Goal: Information Seeking & Learning: Learn about a topic

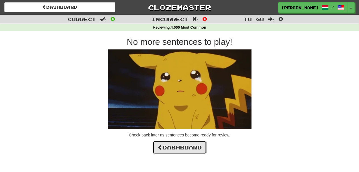
click at [183, 146] on link "Dashboard" at bounding box center [180, 147] width 54 height 13
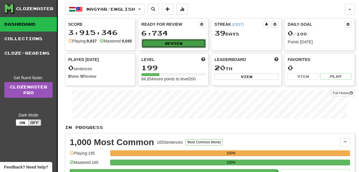
click at [179, 43] on button "Review" at bounding box center [174, 43] width 64 height 9
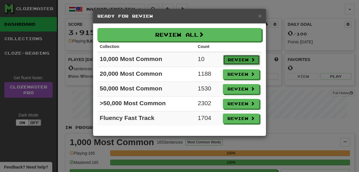
click at [240, 60] on button "Review" at bounding box center [241, 60] width 36 height 10
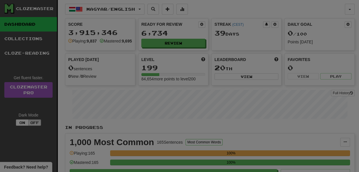
select select "**"
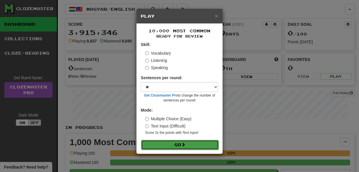
click at [190, 145] on button "Go" at bounding box center [179, 145] width 77 height 10
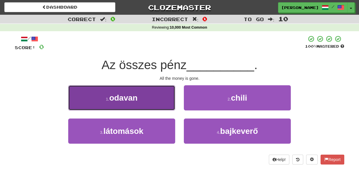
click at [158, 102] on button "1 . odavan" at bounding box center [121, 97] width 107 height 25
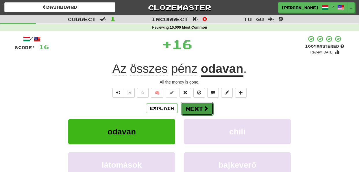
click at [192, 108] on button "Next" at bounding box center [197, 108] width 32 height 13
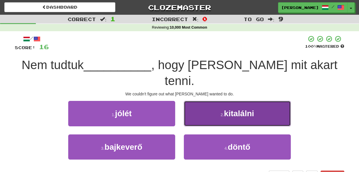
click at [201, 101] on button "2 . kitalálni" at bounding box center [237, 113] width 107 height 25
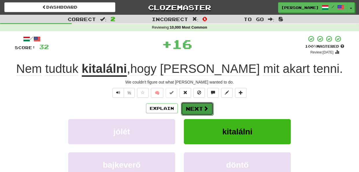
click at [192, 111] on button "Next" at bounding box center [197, 108] width 32 height 13
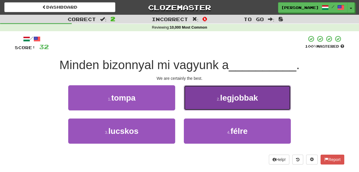
click at [207, 97] on button "2 . legjobbak" at bounding box center [237, 97] width 107 height 25
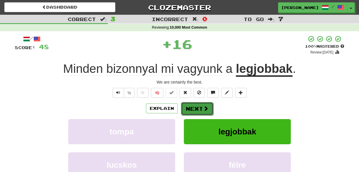
click at [194, 107] on button "Next" at bounding box center [197, 108] width 32 height 13
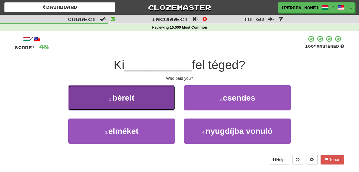
click at [167, 107] on button "1 . bérelt" at bounding box center [121, 97] width 107 height 25
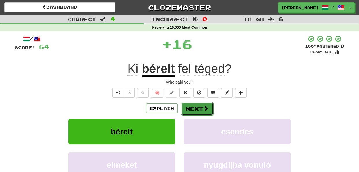
click at [196, 109] on button "Next" at bounding box center [197, 108] width 32 height 13
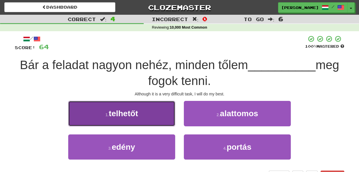
click at [168, 116] on button "1 . telhetőt" at bounding box center [121, 113] width 107 height 25
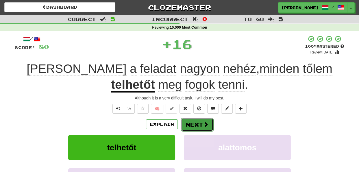
click at [194, 125] on button "Next" at bounding box center [197, 124] width 32 height 13
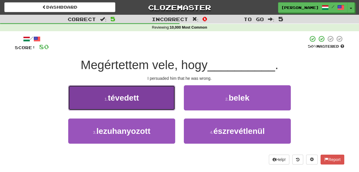
click at [166, 105] on button "1 . tévedett" at bounding box center [121, 97] width 107 height 25
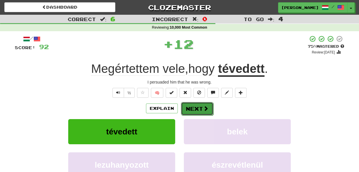
click at [186, 108] on button "Next" at bounding box center [197, 108] width 32 height 13
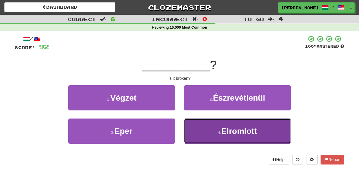
click at [197, 131] on button "4 . Elromlott" at bounding box center [237, 130] width 107 height 25
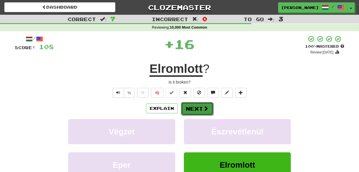
click at [192, 109] on button "Next" at bounding box center [197, 108] width 32 height 13
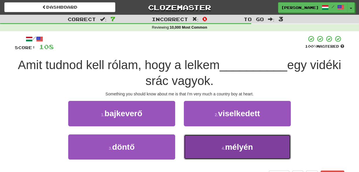
click at [199, 147] on button "4 . mélyén" at bounding box center [237, 146] width 107 height 25
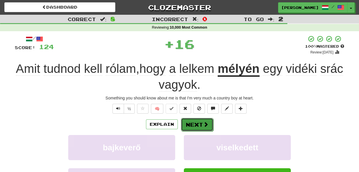
click at [194, 125] on button "Next" at bounding box center [197, 124] width 32 height 13
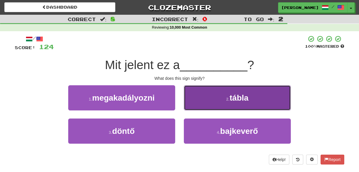
click at [203, 101] on button "2 . tábla" at bounding box center [237, 97] width 107 height 25
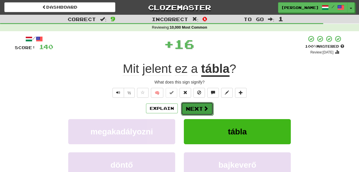
click at [196, 107] on button "Next" at bounding box center [197, 108] width 32 height 13
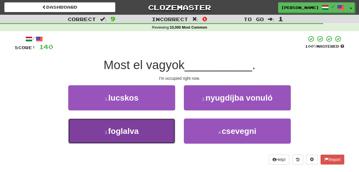
click at [167, 128] on button "3 . foglalva" at bounding box center [121, 130] width 107 height 25
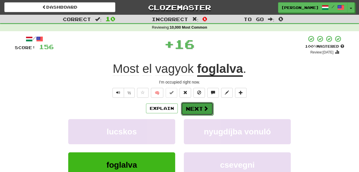
click at [191, 109] on button "Next" at bounding box center [197, 108] width 32 height 13
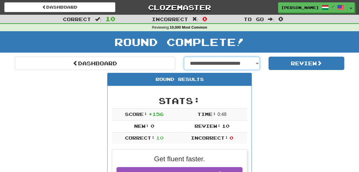
click at [257, 62] on select "**********" at bounding box center [222, 63] width 76 height 13
select select "**********"
click at [184, 57] on select "**********" at bounding box center [222, 63] width 76 height 13
select select "**********"
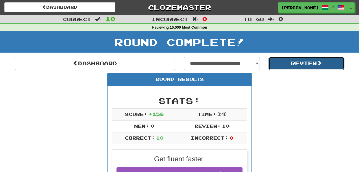
click at [298, 66] on button "Review" at bounding box center [306, 63] width 76 height 13
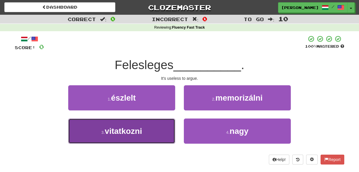
click at [168, 122] on button "3 . vitatkozni" at bounding box center [121, 130] width 107 height 25
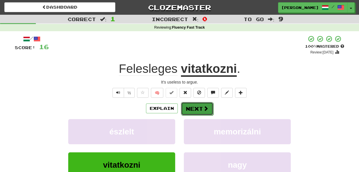
click at [191, 107] on button "Next" at bounding box center [197, 108] width 32 height 13
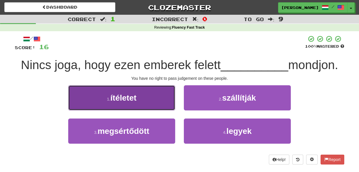
click at [170, 101] on button "1 . ítéletet" at bounding box center [121, 97] width 107 height 25
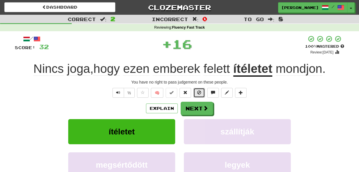
click at [200, 93] on span at bounding box center [199, 92] width 4 height 4
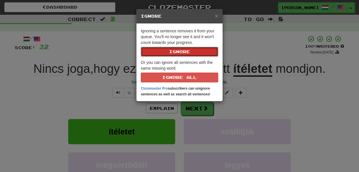
click at [194, 55] on button "Ignore" at bounding box center [179, 52] width 77 height 10
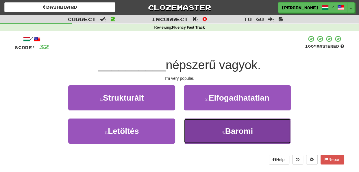
click at [201, 127] on button "4 . Baromi" at bounding box center [237, 130] width 107 height 25
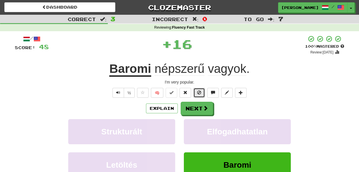
click at [200, 92] on span at bounding box center [199, 92] width 4 height 4
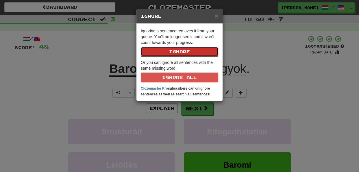
click at [190, 56] on button "Ignore" at bounding box center [179, 52] width 77 height 10
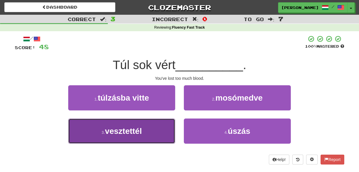
click at [158, 134] on button "3 . vesztettél" at bounding box center [121, 130] width 107 height 25
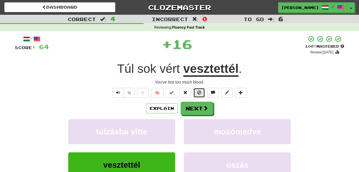
click at [197, 91] on span at bounding box center [199, 92] width 4 height 4
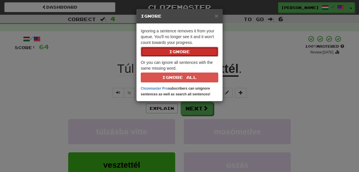
click at [186, 51] on button "Ignore" at bounding box center [179, 52] width 77 height 10
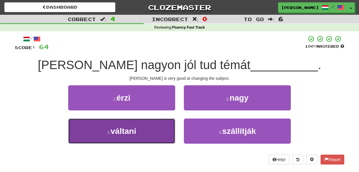
click at [171, 129] on button "3 . váltani" at bounding box center [121, 130] width 107 height 25
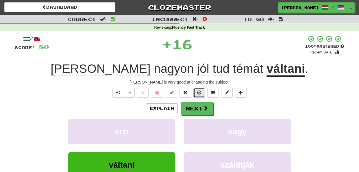
click at [198, 95] on button at bounding box center [199, 93] width 12 height 10
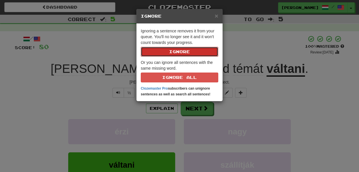
click at [183, 53] on button "Ignore" at bounding box center [179, 52] width 77 height 10
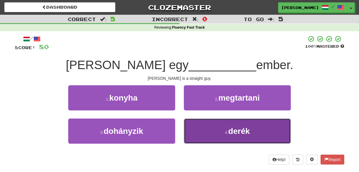
click at [200, 130] on button "4 . derék" at bounding box center [237, 130] width 107 height 25
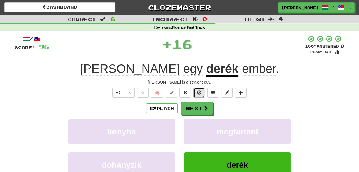
click at [197, 93] on span at bounding box center [199, 92] width 4 height 4
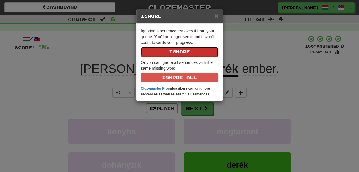
click at [187, 53] on button "Ignore" at bounding box center [179, 52] width 77 height 10
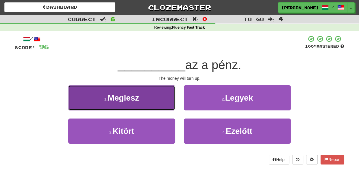
click at [170, 103] on button "1 . Meglesz" at bounding box center [121, 97] width 107 height 25
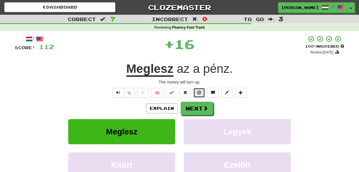
click at [197, 94] on span at bounding box center [199, 92] width 4 height 4
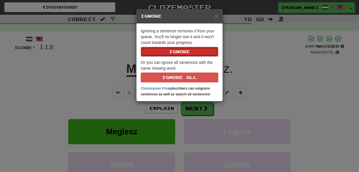
click at [180, 50] on button "Ignore" at bounding box center [179, 52] width 77 height 10
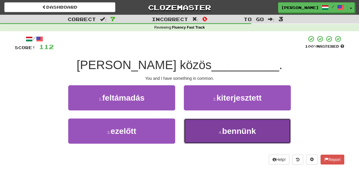
click at [201, 133] on button "4 . bennünk" at bounding box center [237, 130] width 107 height 25
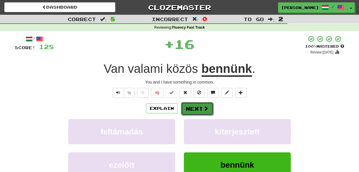
click at [195, 106] on button "Next" at bounding box center [197, 108] width 32 height 13
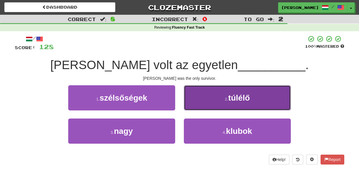
click at [204, 98] on button "2 . túlélő" at bounding box center [237, 97] width 107 height 25
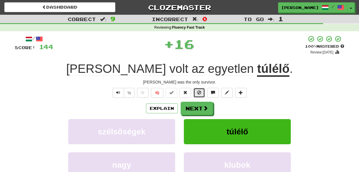
click at [198, 90] on span at bounding box center [199, 92] width 4 height 4
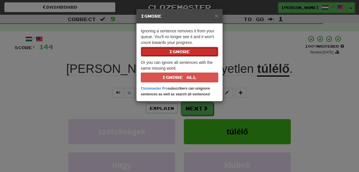
click at [188, 52] on button "Ignore" at bounding box center [179, 52] width 77 height 10
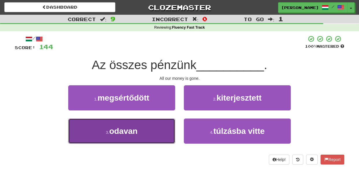
click at [170, 128] on button "3 . odavan" at bounding box center [121, 130] width 107 height 25
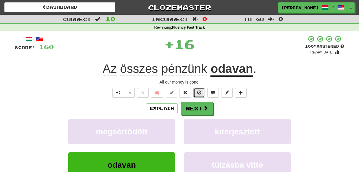
click at [199, 93] on span at bounding box center [199, 92] width 4 height 4
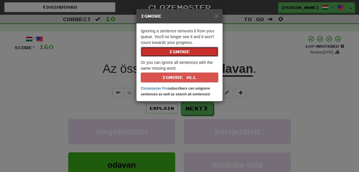
click at [188, 49] on button "Ignore" at bounding box center [179, 52] width 77 height 10
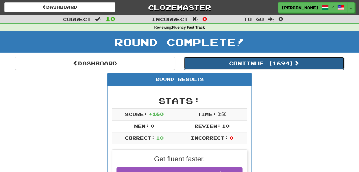
click at [231, 62] on button "Continue ( 1694 )" at bounding box center [264, 63] width 160 height 13
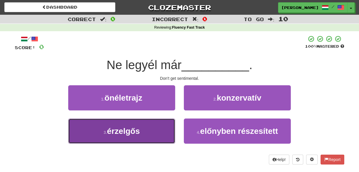
click at [169, 132] on button "3 . érzelgős" at bounding box center [121, 130] width 107 height 25
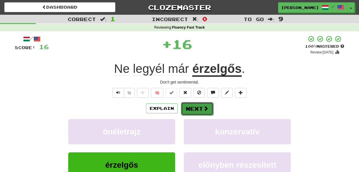
click at [197, 107] on button "Next" at bounding box center [197, 108] width 32 height 13
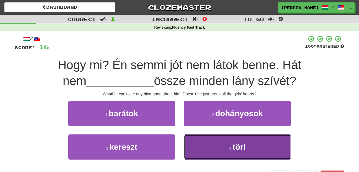
click at [197, 153] on button "4 . töri" at bounding box center [237, 146] width 107 height 25
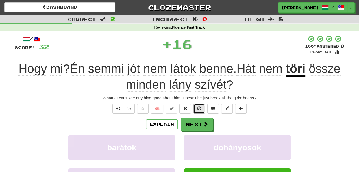
click at [199, 110] on span at bounding box center [199, 108] width 4 height 4
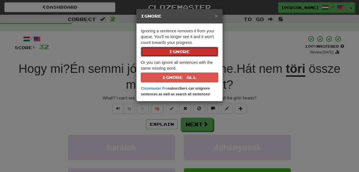
click at [192, 52] on button "Ignore" at bounding box center [179, 52] width 77 height 10
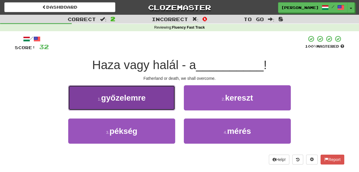
click at [168, 104] on button "1 . győzelemre" at bounding box center [121, 97] width 107 height 25
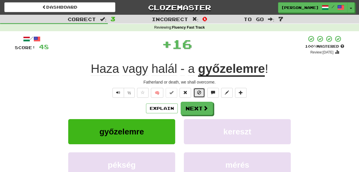
click at [200, 90] on span at bounding box center [199, 92] width 4 height 4
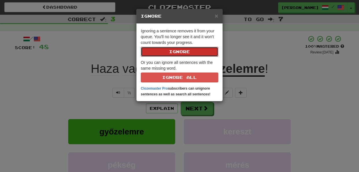
click at [190, 51] on button "Ignore" at bounding box center [179, 52] width 77 height 10
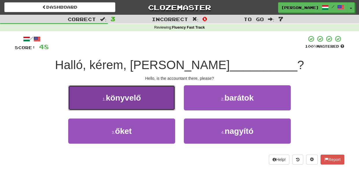
click at [170, 107] on button "1 . könyvelő" at bounding box center [121, 97] width 107 height 25
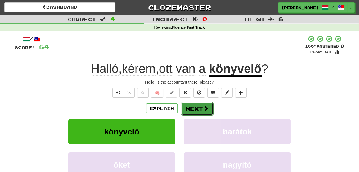
click at [198, 109] on button "Next" at bounding box center [197, 108] width 32 height 13
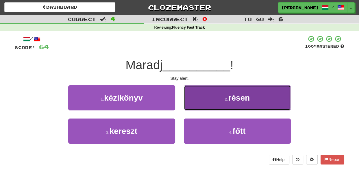
click at [202, 102] on button "2 . résen" at bounding box center [237, 97] width 107 height 25
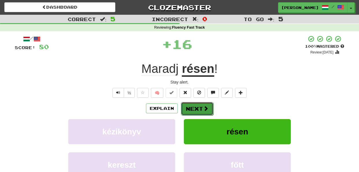
click at [192, 109] on button "Next" at bounding box center [197, 108] width 32 height 13
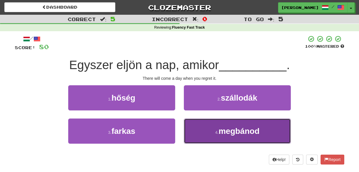
click at [202, 132] on button "4 . megbánod" at bounding box center [237, 130] width 107 height 25
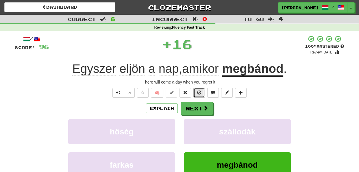
click at [201, 92] on span at bounding box center [199, 92] width 4 height 4
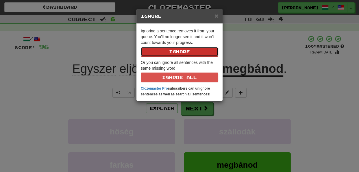
click at [185, 48] on button "Ignore" at bounding box center [179, 52] width 77 height 10
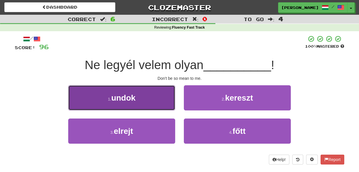
click at [166, 105] on button "1 . undok" at bounding box center [121, 97] width 107 height 25
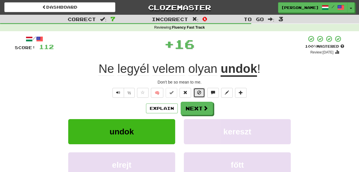
click at [199, 92] on span at bounding box center [199, 92] width 4 height 4
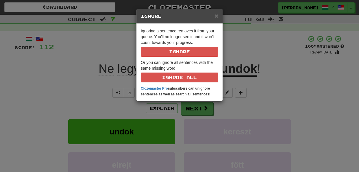
click at [229, 109] on div "× Ignore Ignoring a sentence removes it from your queue. You'll no longer see i…" at bounding box center [179, 86] width 359 height 172
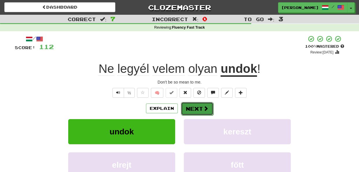
click at [197, 108] on button "Next" at bounding box center [197, 108] width 32 height 13
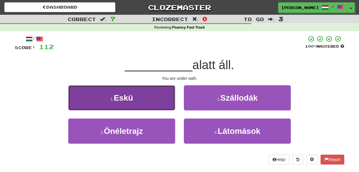
click at [167, 102] on button "1 . Eskü" at bounding box center [121, 97] width 107 height 25
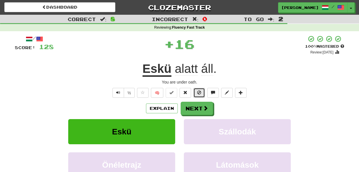
click at [197, 92] on span at bounding box center [199, 92] width 4 height 4
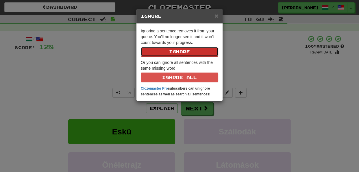
click at [186, 50] on button "Ignore" at bounding box center [179, 52] width 77 height 10
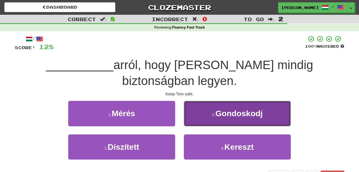
click at [205, 108] on button "2 . Gondoskodj" at bounding box center [237, 113] width 107 height 25
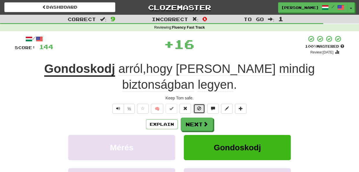
click at [199, 106] on span at bounding box center [199, 108] width 4 height 4
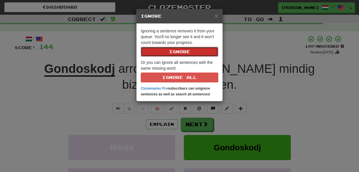
click at [185, 56] on button "Ignore" at bounding box center [179, 52] width 77 height 10
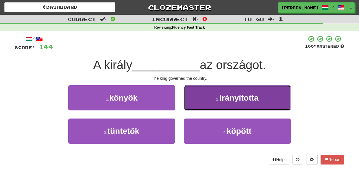
click at [195, 101] on button "2 . irányította" at bounding box center [237, 97] width 107 height 25
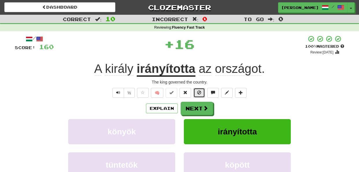
click at [196, 93] on button at bounding box center [199, 93] width 12 height 10
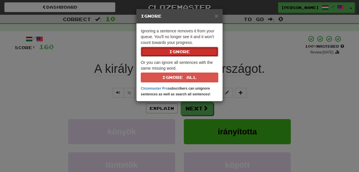
click at [186, 54] on button "Ignore" at bounding box center [179, 52] width 77 height 10
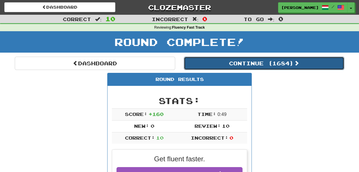
click at [274, 64] on button "Continue ( 1684 )" at bounding box center [264, 63] width 160 height 13
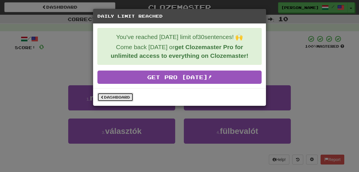
click at [121, 95] on link "Dashboard" at bounding box center [115, 97] width 36 height 9
